Goal: Information Seeking & Learning: Learn about a topic

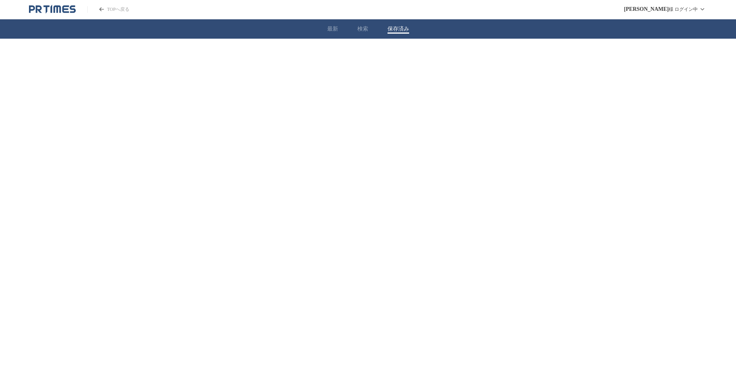
click at [388, 27] on button "保存済み" at bounding box center [399, 29] width 22 height 7
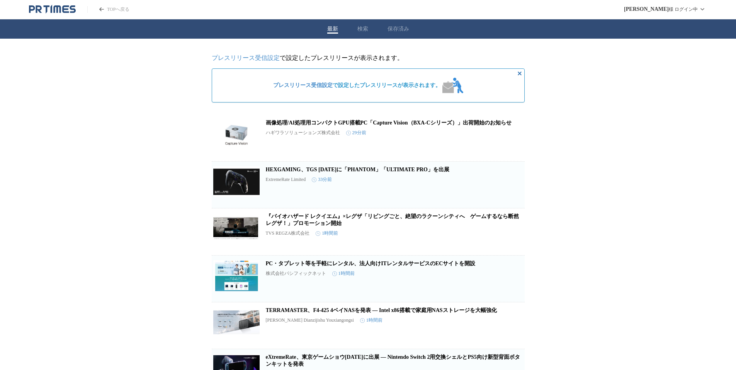
click at [327, 29] on button "最新" at bounding box center [332, 29] width 11 height 7
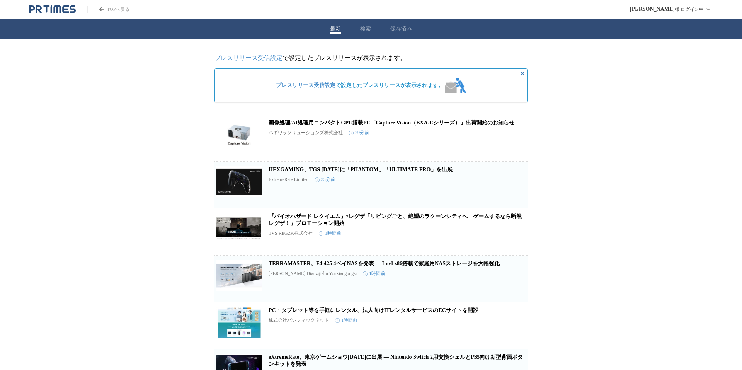
click at [359, 31] on div "最新 検索 保存済み" at bounding box center [371, 28] width 742 height 19
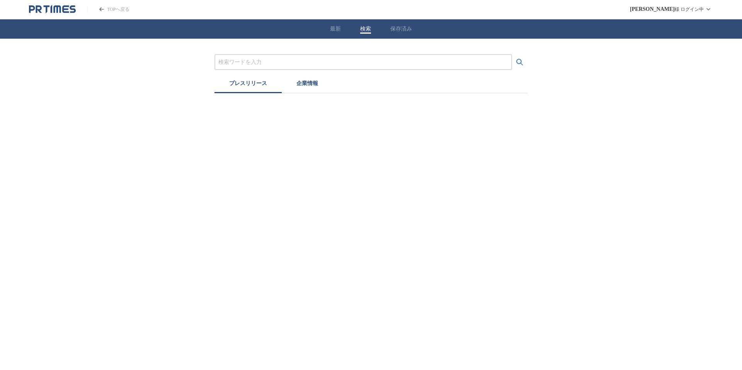
click at [279, 60] on input "プレスリリースおよび企業を検索する" at bounding box center [363, 62] width 290 height 9
type input "ゲーミング"
click at [519, 61] on icon "検索する" at bounding box center [519, 62] width 9 height 9
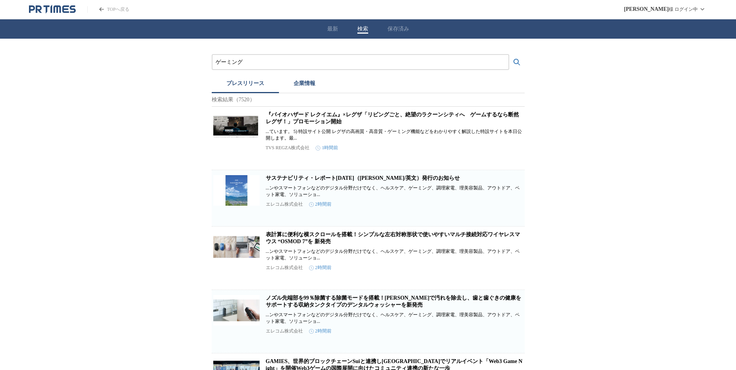
drag, startPoint x: 164, startPoint y: 277, endPoint x: 175, endPoint y: 146, distance: 131.8
drag, startPoint x: 197, startPoint y: 272, endPoint x: 222, endPoint y: 98, distance: 175.7
click at [329, 32] on button "最新" at bounding box center [332, 29] width 11 height 7
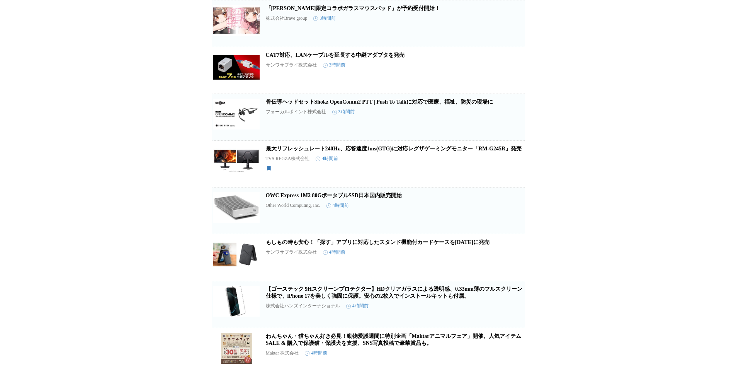
scroll to position [814, 0]
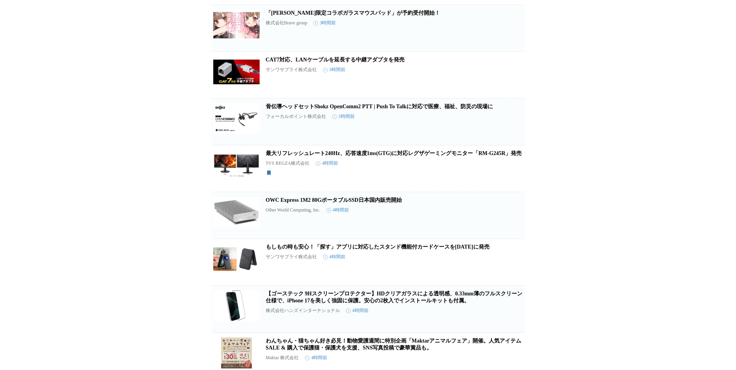
click at [318, 156] on link "最大リフレッシュレート240Hz、応答速度1ms(GTG)に対応レグザゲーミングモニター「RM-G245R」発売" at bounding box center [394, 153] width 256 height 6
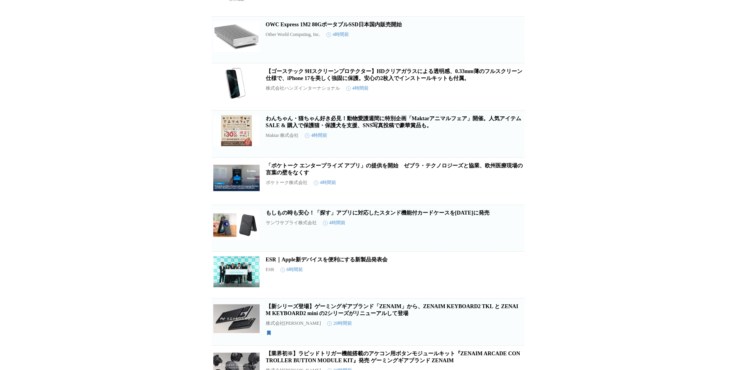
scroll to position [996, 0]
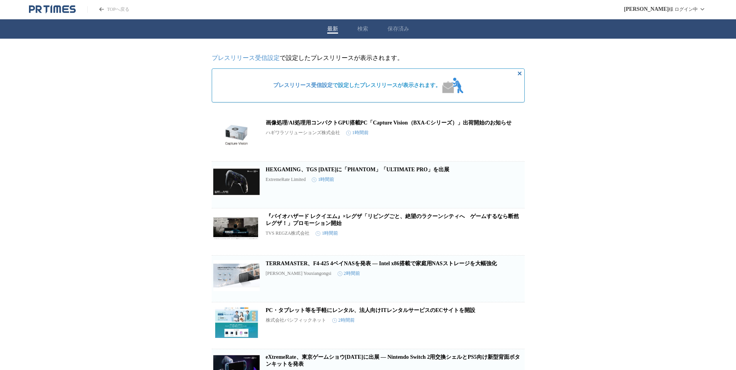
drag, startPoint x: 121, startPoint y: 240, endPoint x: 173, endPoint y: 13, distance: 232.7
